Goal: Find specific page/section: Find specific page/section

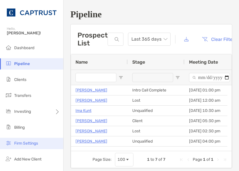
click at [28, 142] on span "Firm Settings" at bounding box center [26, 143] width 24 height 5
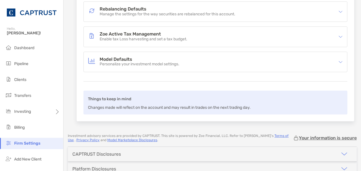
scroll to position [125, 0]
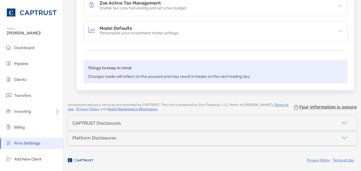
click at [108, 123] on div "CAPTRUST Disclosures" at bounding box center [96, 122] width 49 height 5
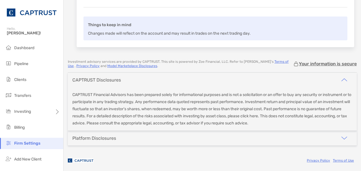
scroll to position [46, 0]
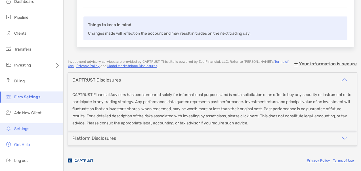
click at [30, 130] on li "Settings" at bounding box center [31, 128] width 63 height 11
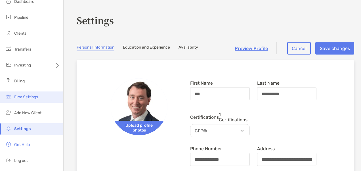
click at [37, 93] on li "Firm Settings" at bounding box center [31, 96] width 63 height 11
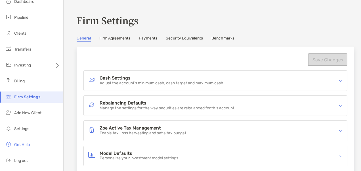
click at [120, 39] on link "Firm Agreements" at bounding box center [114, 39] width 31 height 6
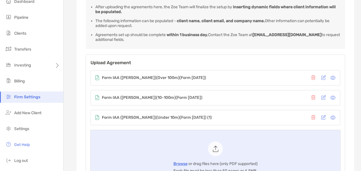
scroll to position [100, 0]
click at [239, 116] on icon at bounding box center [332, 117] width 5 height 5
